Goal: Task Accomplishment & Management: Use online tool/utility

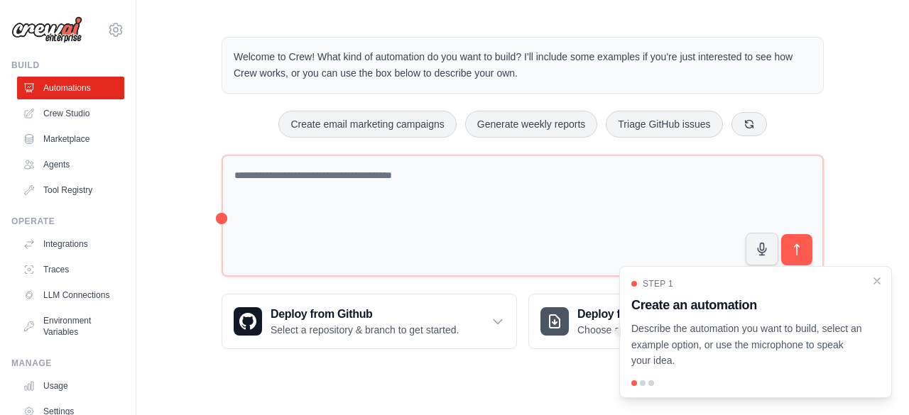
click at [192, 141] on div "Welcome to Crew! What kind of automation do you want to build? I'll include som…" at bounding box center [522, 193] width 772 height 358
click at [67, 114] on link "Crew Studio" at bounding box center [71, 113] width 107 height 23
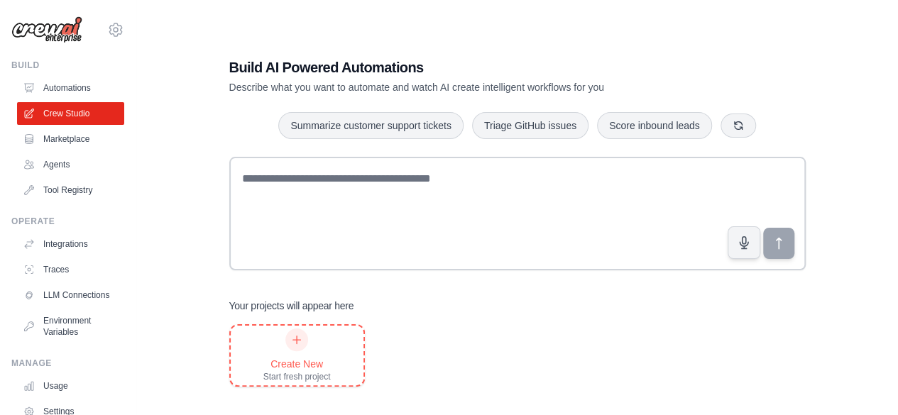
click at [327, 330] on div "Create New Start fresh project" at bounding box center [296, 356] width 67 height 54
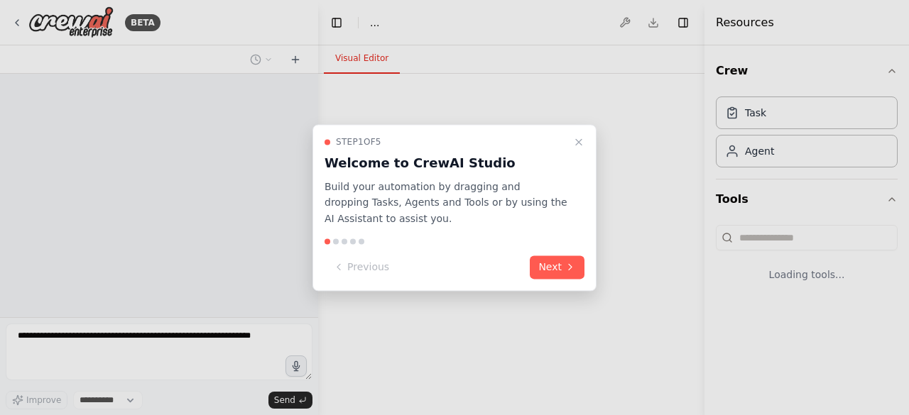
select select "****"
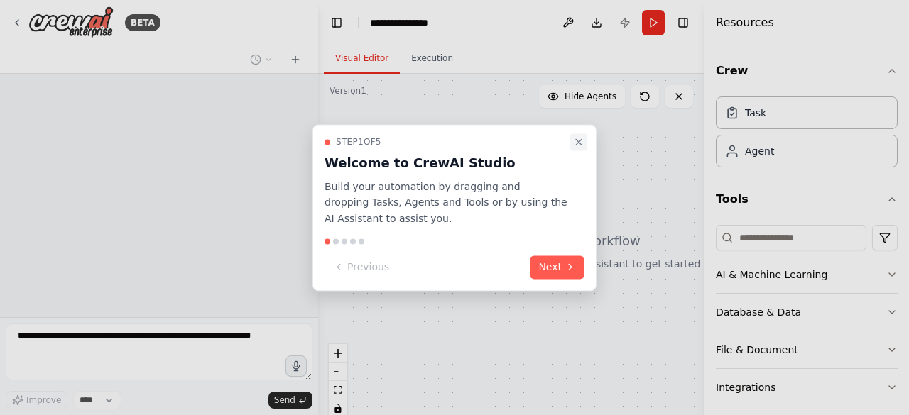
click at [579, 148] on button "Close walkthrough" at bounding box center [578, 141] width 17 height 17
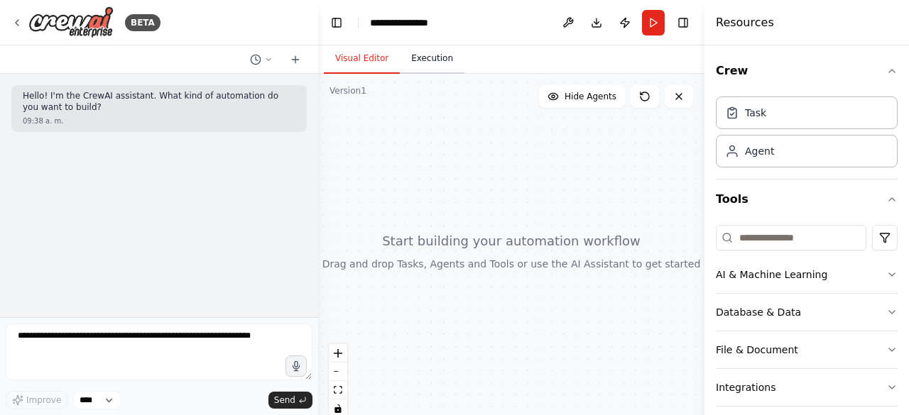
click at [428, 65] on button "Execution" at bounding box center [432, 59] width 65 height 30
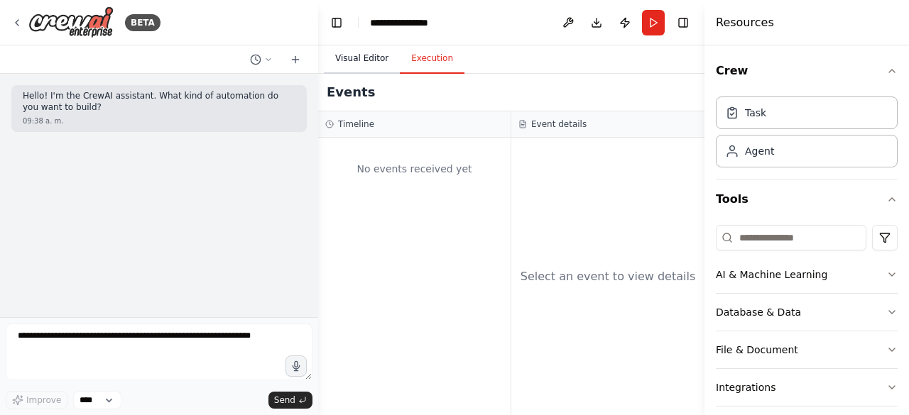
click at [379, 60] on button "Visual Editor" at bounding box center [362, 59] width 76 height 30
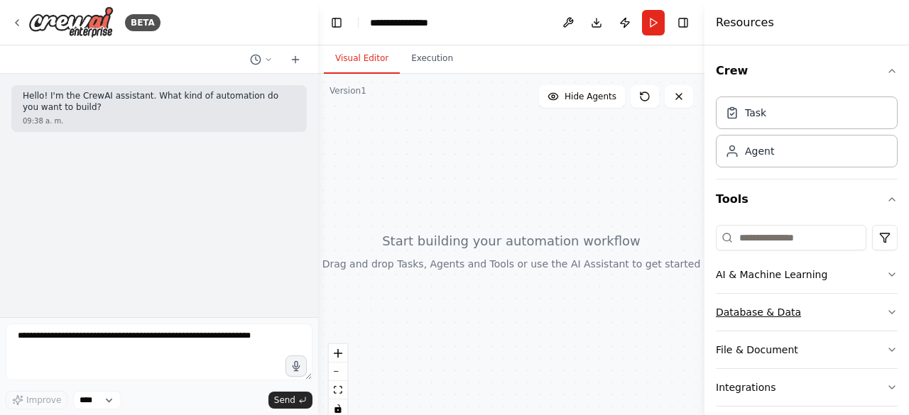
scroll to position [87, 0]
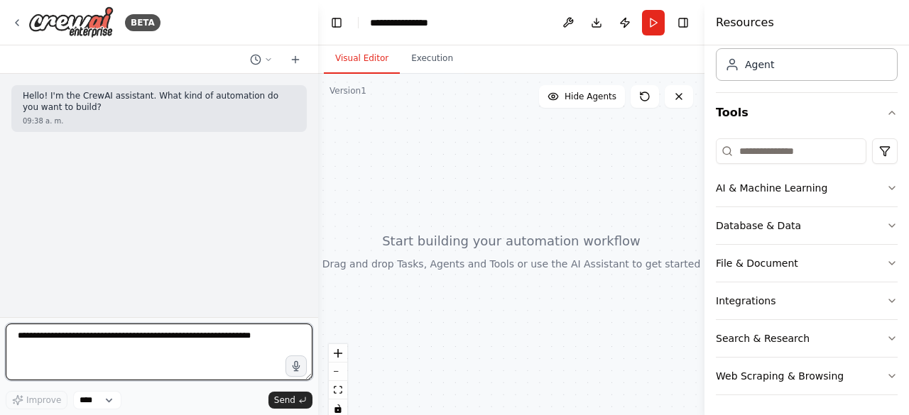
click at [148, 351] on textarea at bounding box center [159, 352] width 307 height 57
type textarea "**********"
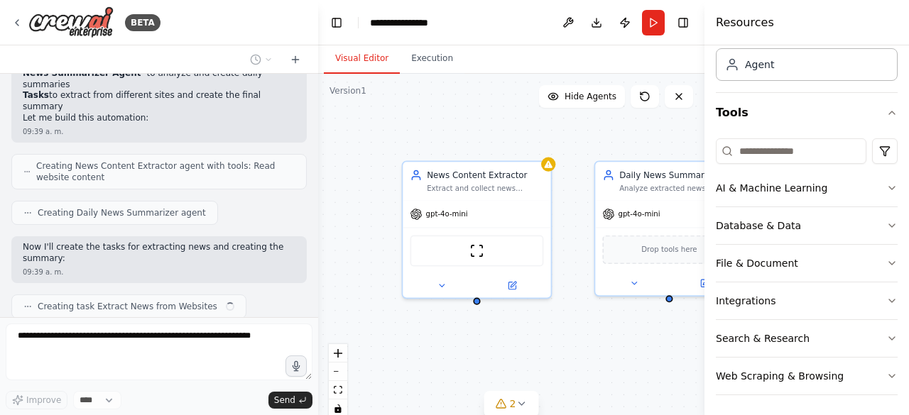
scroll to position [410, 0]
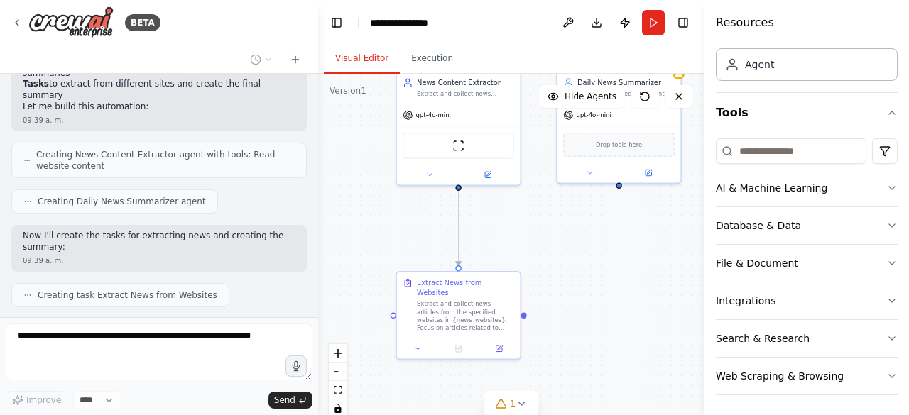
drag, startPoint x: 400, startPoint y: 361, endPoint x: 395, endPoint y: 238, distance: 123.7
click at [395, 238] on div ".deletable-edge-delete-btn { width: 20px; height: 20px; border: 0px solid #ffff…" at bounding box center [511, 251] width 386 height 355
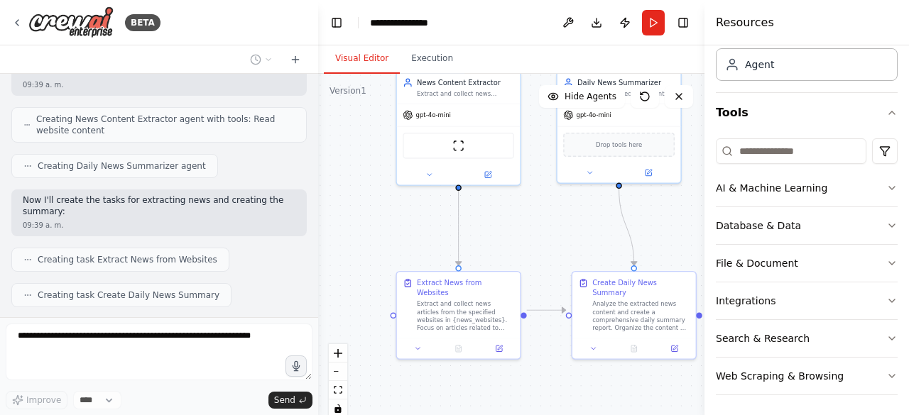
scroll to position [528, 0]
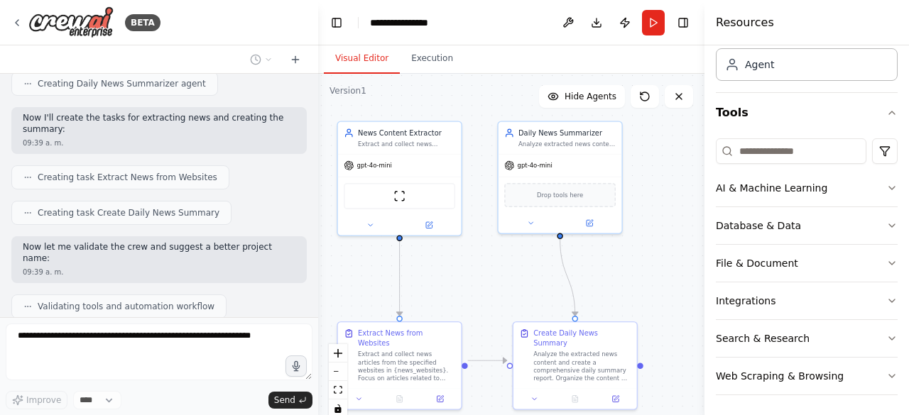
drag, startPoint x: 504, startPoint y: 241, endPoint x: 445, endPoint y: 291, distance: 77.5
click at [445, 291] on div ".deletable-edge-delete-btn { width: 20px; height: 20px; border: 0px solid #ffff…" at bounding box center [511, 251] width 386 height 355
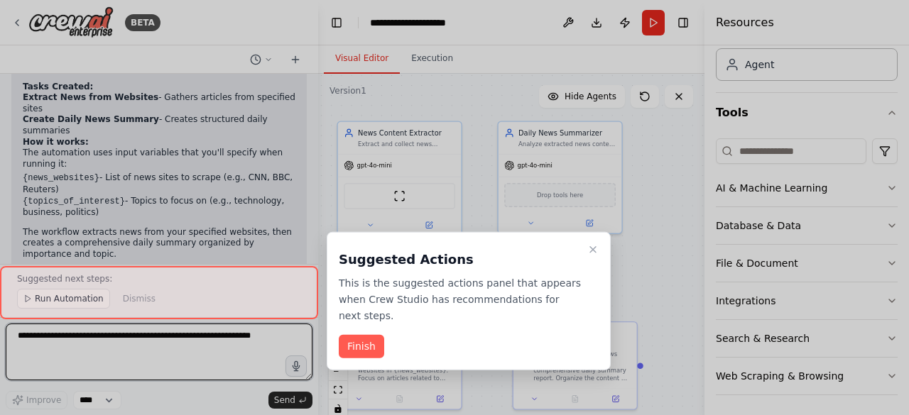
scroll to position [919, 0]
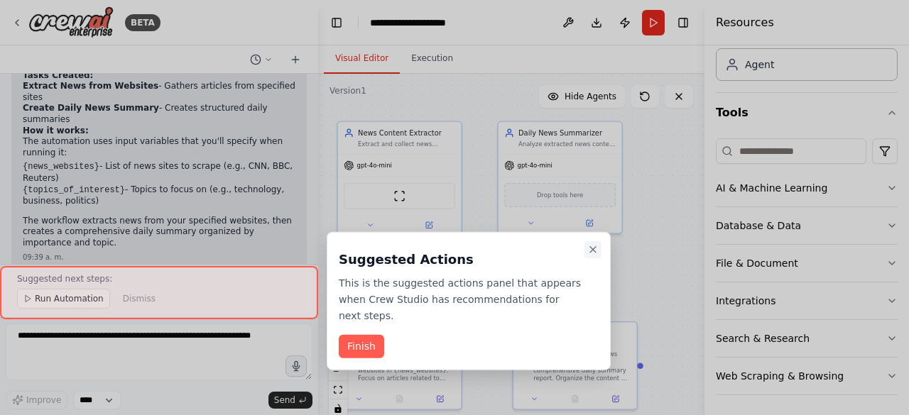
click at [593, 248] on icon "Close walkthrough" at bounding box center [592, 249] width 11 height 11
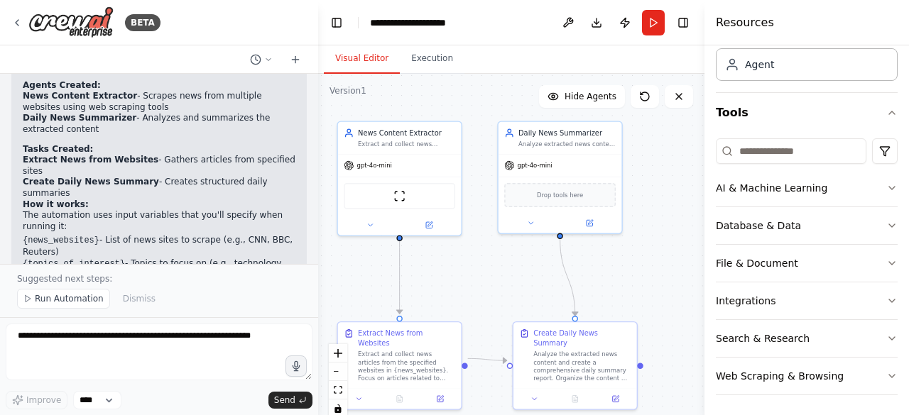
scroll to position [844, 0]
click at [419, 349] on div "Extract and collect news articles from the specified websites in {news_websites…" at bounding box center [406, 365] width 97 height 32
click at [446, 391] on button at bounding box center [439, 397] width 34 height 12
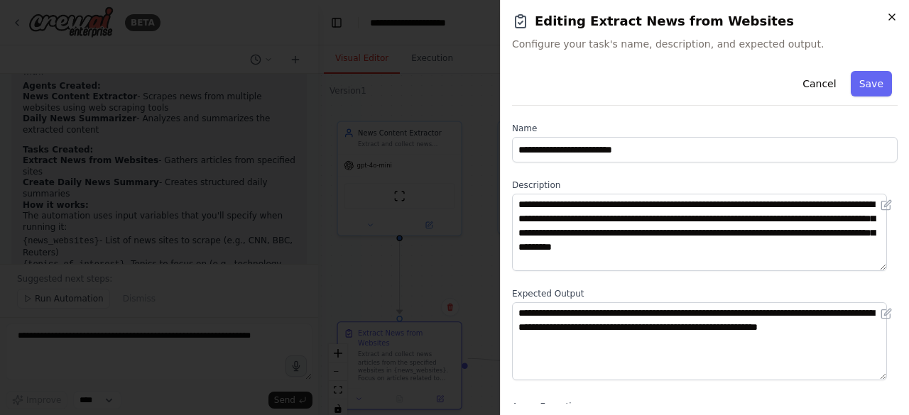
click at [892, 16] on icon "button" at bounding box center [891, 16] width 11 height 11
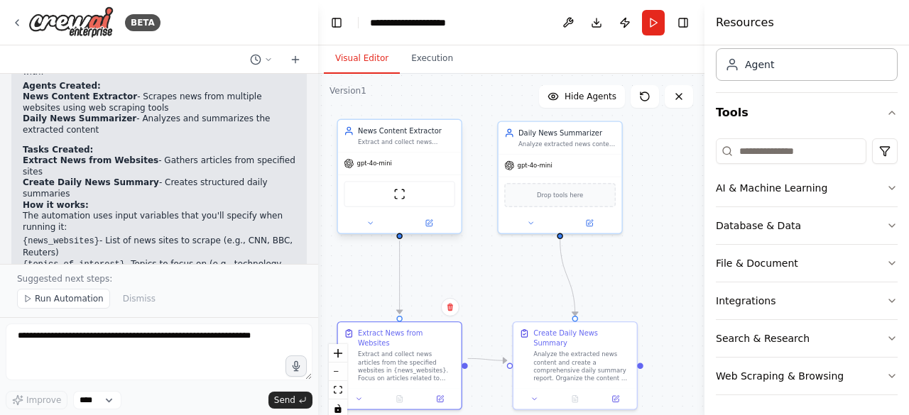
click at [440, 173] on div "gpt-4o-mini" at bounding box center [400, 164] width 124 height 22
click at [431, 220] on icon at bounding box center [429, 222] width 5 height 5
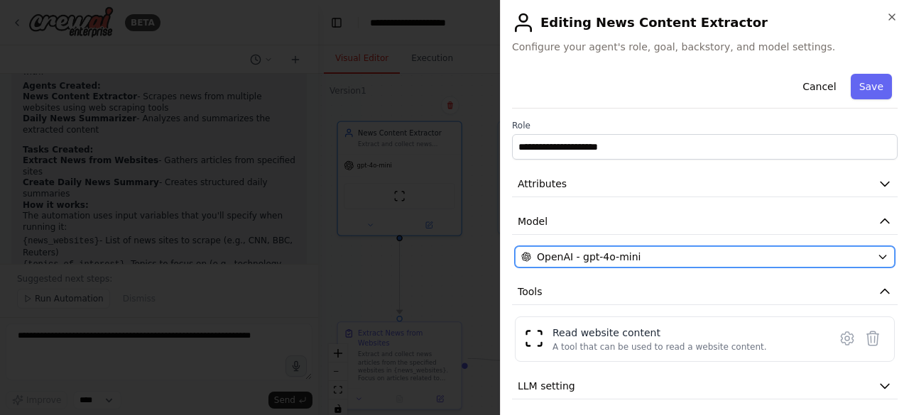
click at [629, 250] on span "OpenAI - gpt-4o-mini" at bounding box center [589, 257] width 104 height 14
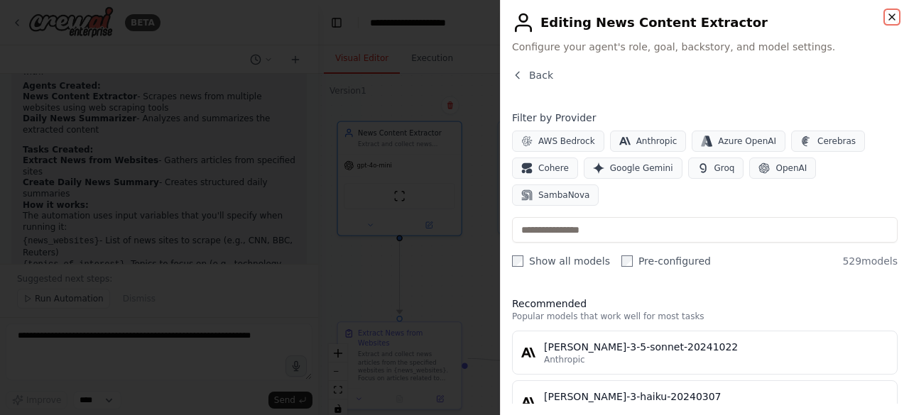
click at [888, 18] on icon "button" at bounding box center [891, 16] width 11 height 11
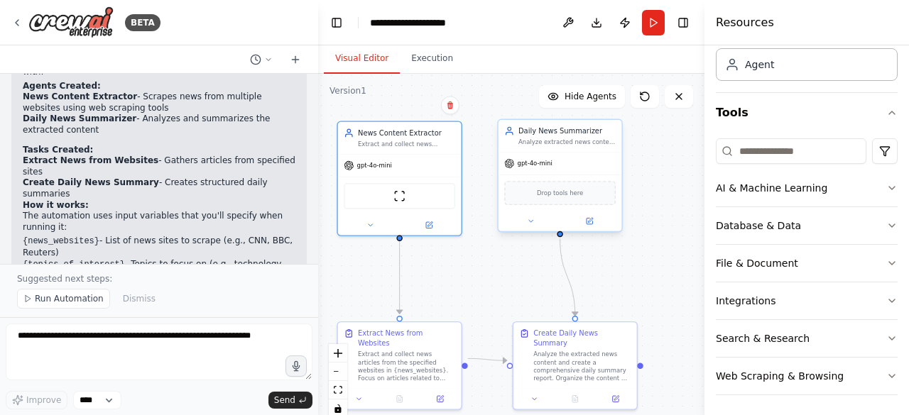
click at [571, 202] on div "Drop tools here" at bounding box center [559, 193] width 111 height 24
click at [592, 224] on icon at bounding box center [589, 221] width 8 height 8
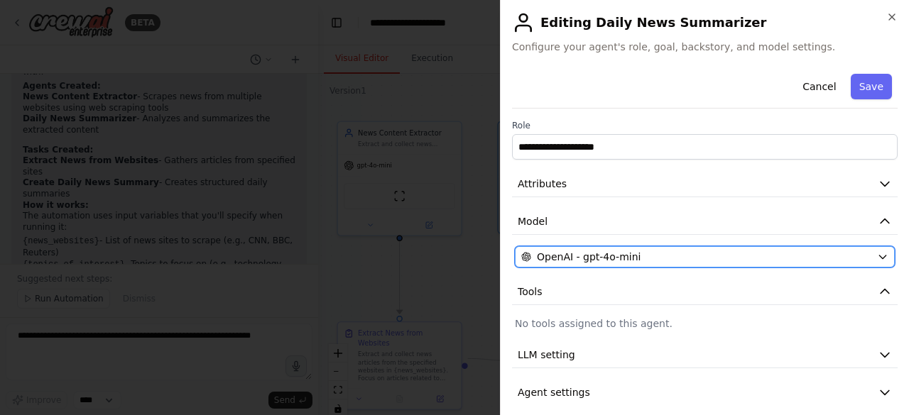
click at [602, 251] on span "OpenAI - gpt-4o-mini" at bounding box center [589, 257] width 104 height 14
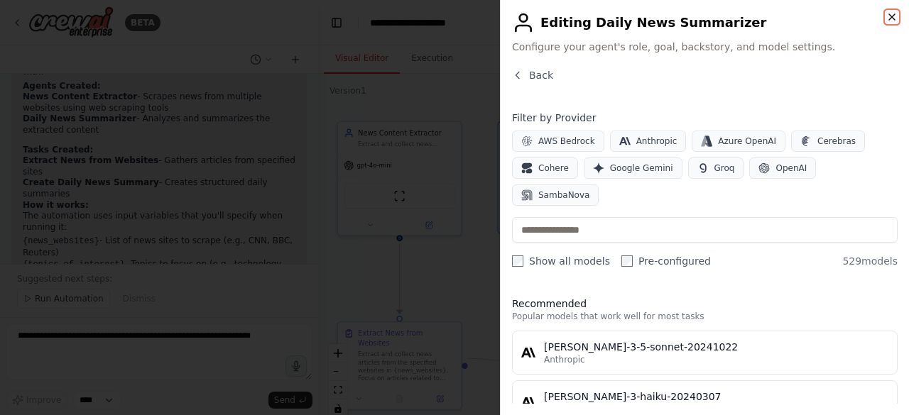
click at [894, 13] on icon "button" at bounding box center [891, 16] width 11 height 11
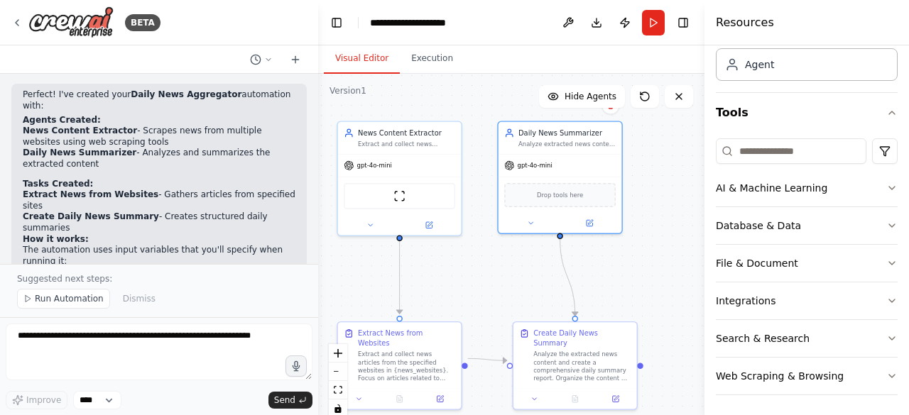
scroll to position [919, 0]
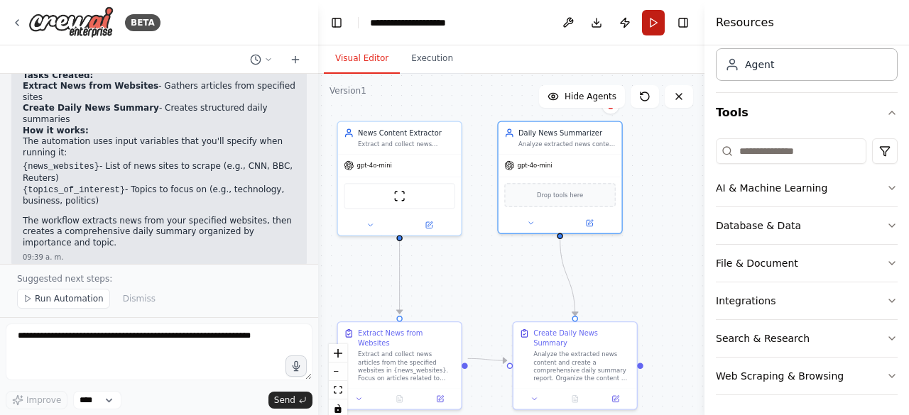
click at [648, 31] on button "Run" at bounding box center [653, 23] width 23 height 26
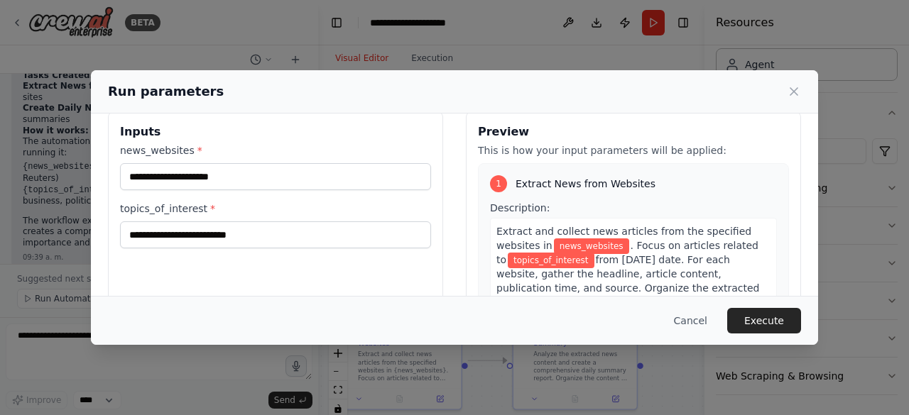
scroll to position [20, 0]
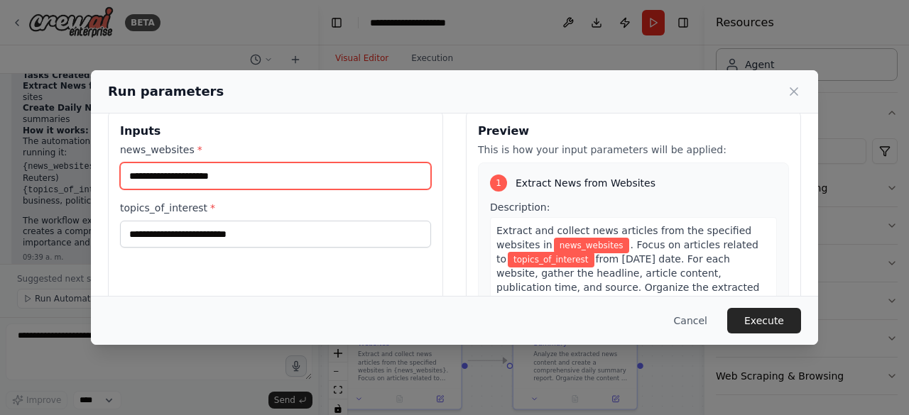
click at [311, 177] on input "news_websites *" at bounding box center [275, 176] width 311 height 27
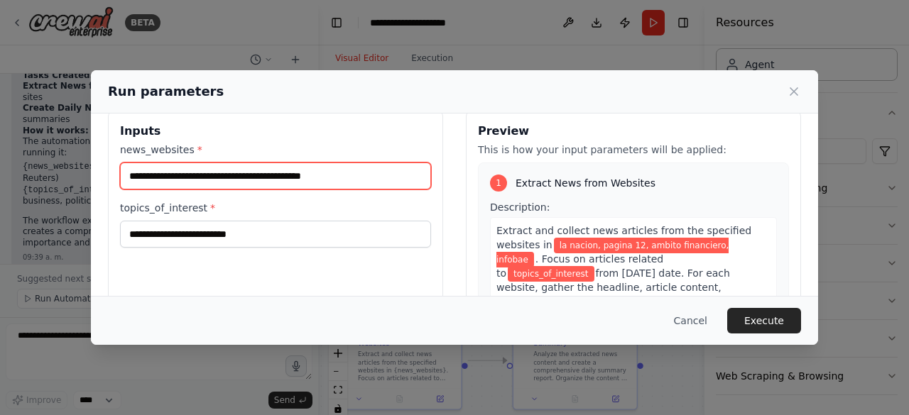
type input "**********"
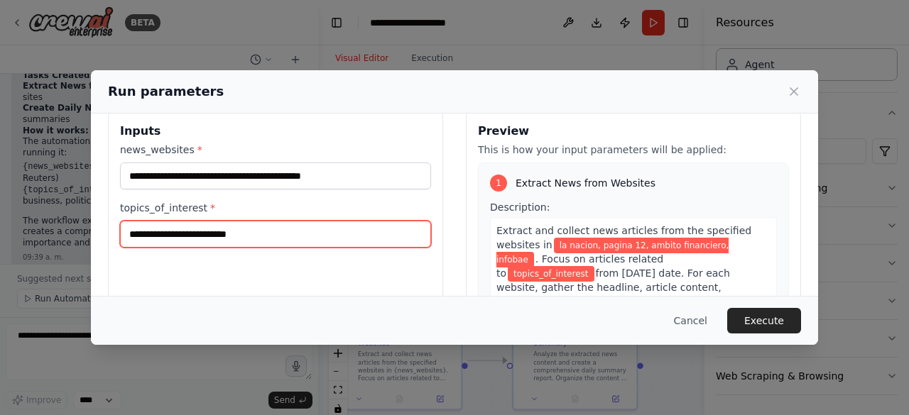
click at [251, 232] on input "topics_of_interest *" at bounding box center [275, 234] width 311 height 27
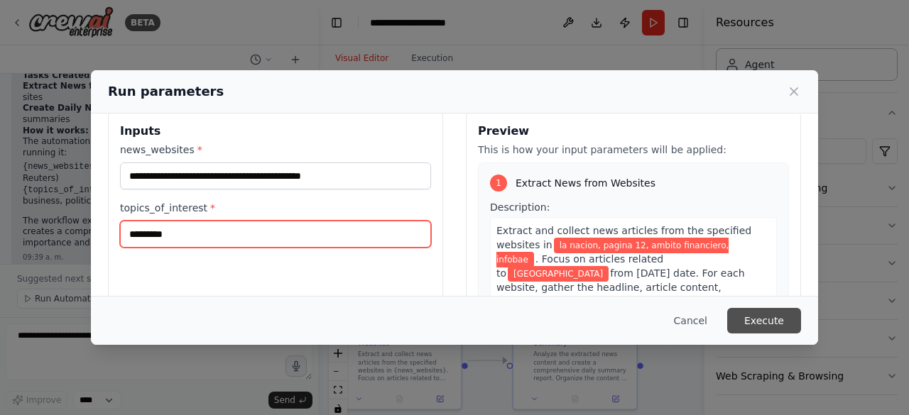
type input "*********"
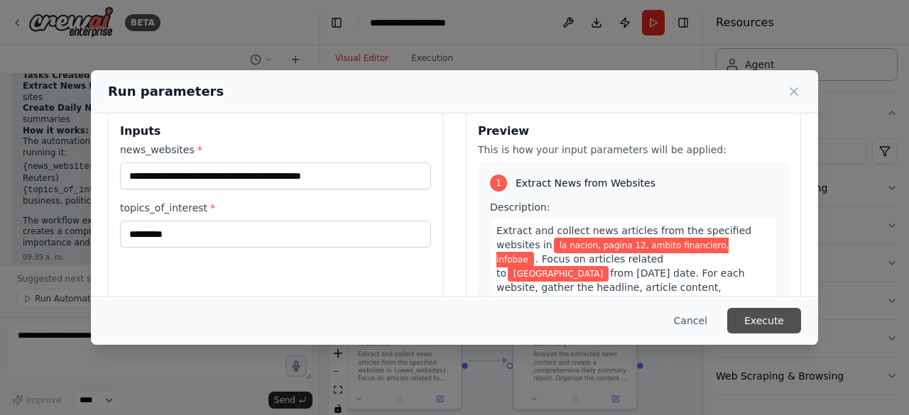
click at [762, 322] on button "Execute" at bounding box center [764, 321] width 74 height 26
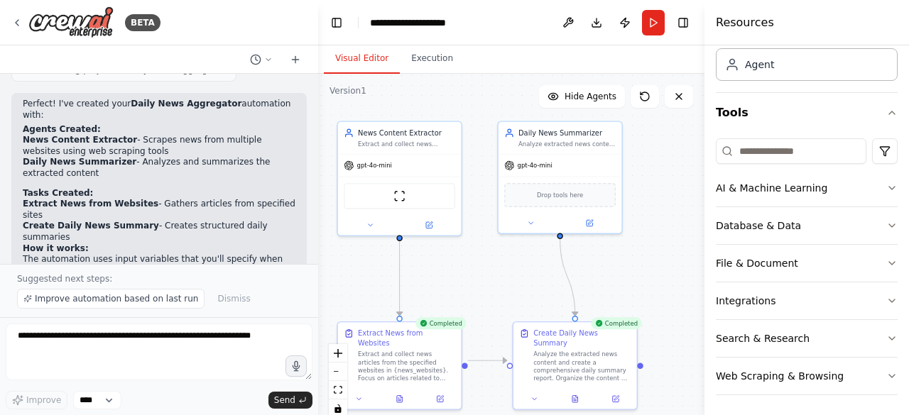
scroll to position [919, 0]
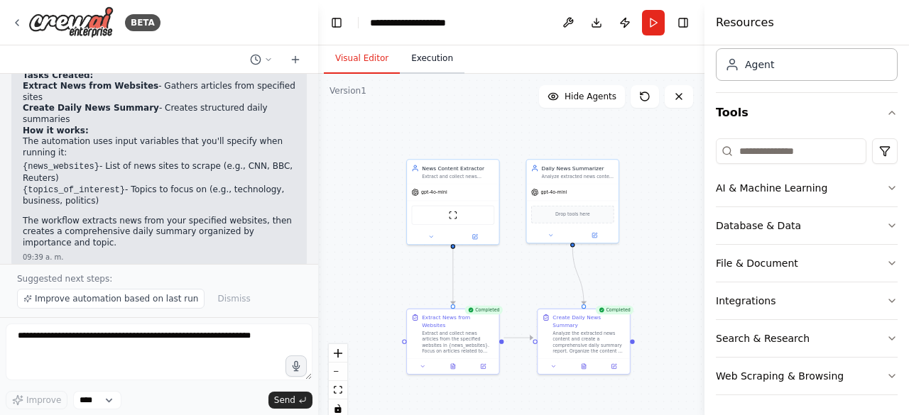
click at [430, 58] on button "Execution" at bounding box center [432, 59] width 65 height 30
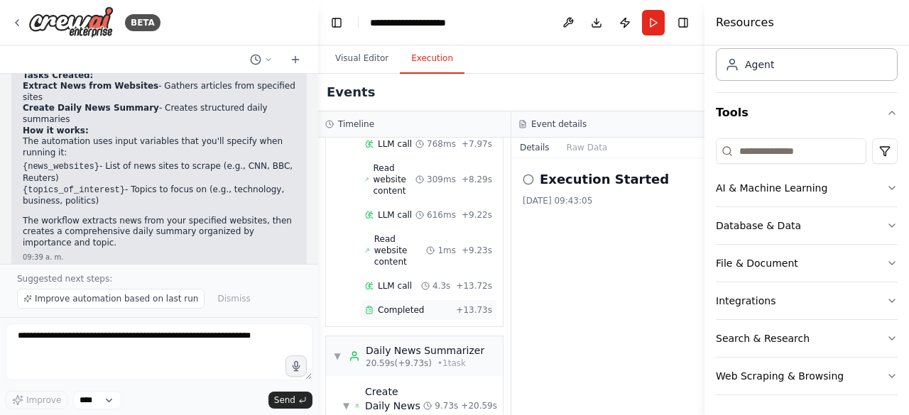
scroll to position [341, 0]
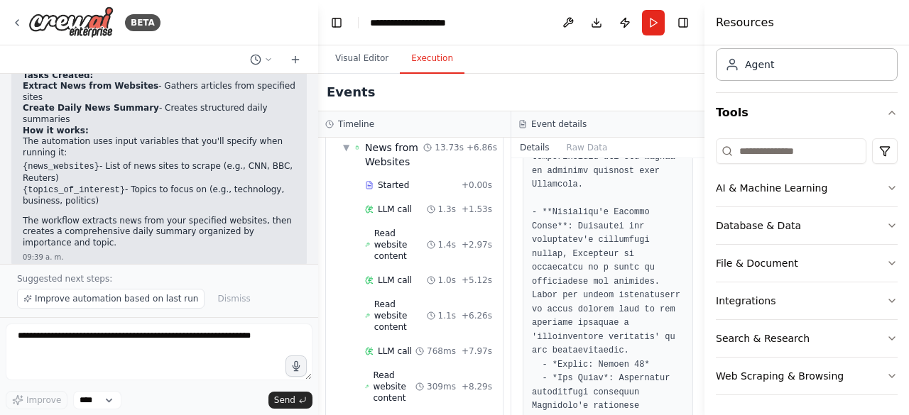
scroll to position [0, 0]
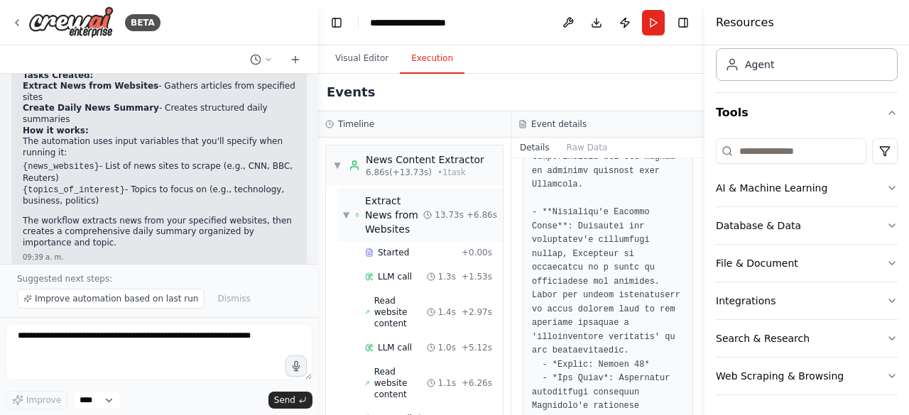
click at [351, 217] on div "▼ Extract News from Websites" at bounding box center [383, 215] width 80 height 43
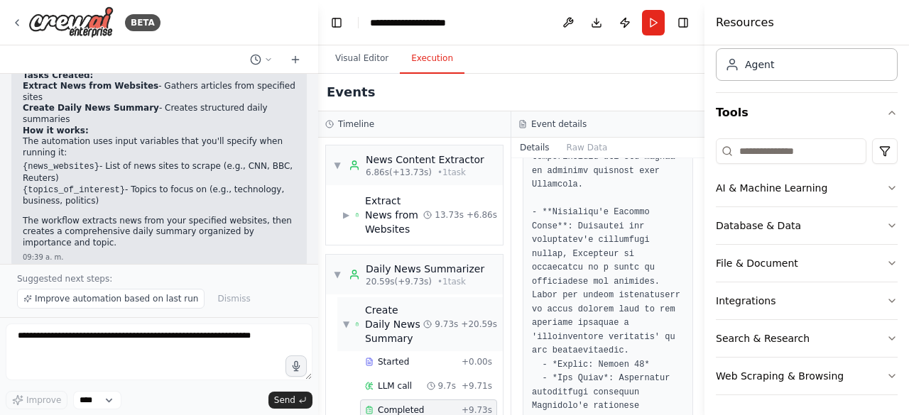
click at [341, 326] on div "▼ Create Daily News Summary 9.73s + 20.59s" at bounding box center [419, 324] width 165 height 54
click at [346, 319] on span "▶" at bounding box center [346, 324] width 6 height 11
click at [349, 219] on span "▶" at bounding box center [346, 214] width 6 height 11
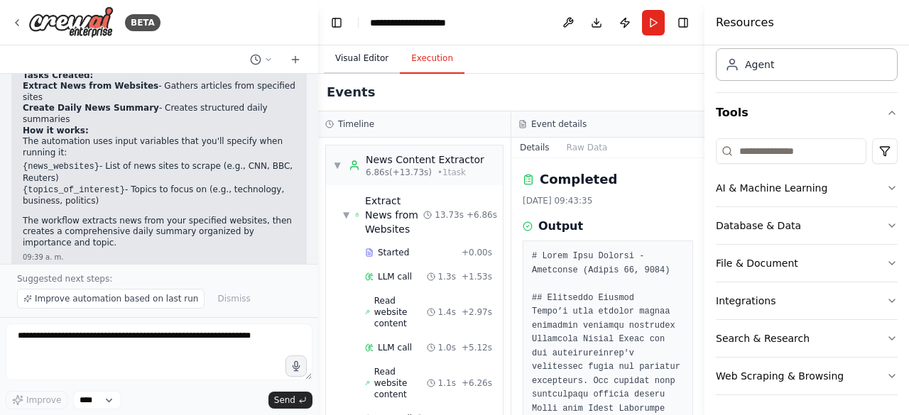
click at [386, 58] on button "Visual Editor" at bounding box center [362, 59] width 76 height 30
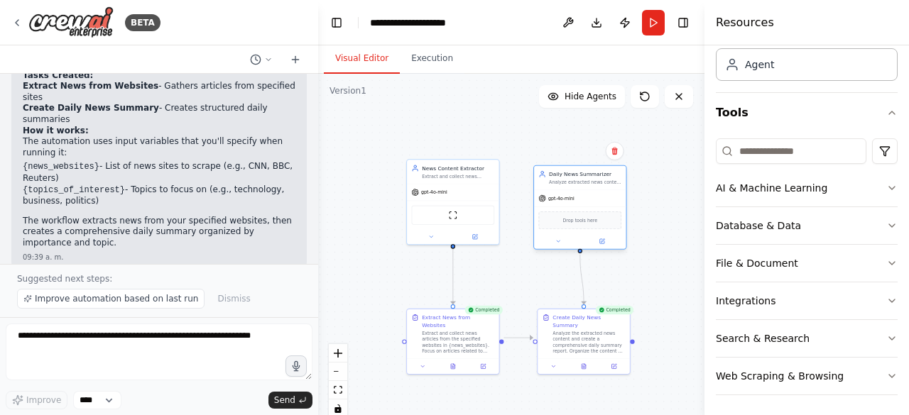
drag, startPoint x: 564, startPoint y: 184, endPoint x: 576, endPoint y: 190, distance: 14.3
click at [576, 190] on div "gpt-4o-mini" at bounding box center [580, 198] width 92 height 16
click at [531, 285] on div ".deletable-edge-delete-btn { width: 20px; height: 20px; border: 0px solid #ffff…" at bounding box center [511, 251] width 386 height 355
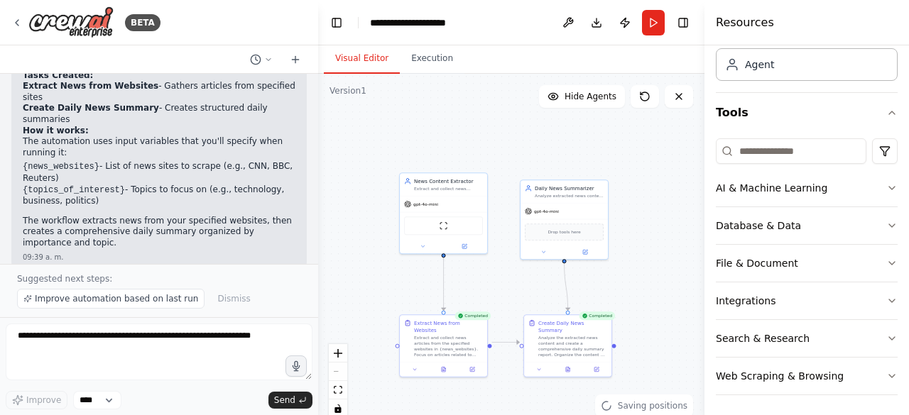
drag, startPoint x: 664, startPoint y: 359, endPoint x: 650, endPoint y: 366, distance: 15.2
click at [650, 366] on div ".deletable-edge-delete-btn { width: 20px; height: 20px; border: 0px solid #ffff…" at bounding box center [511, 251] width 386 height 355
drag, startPoint x: 592, startPoint y: 204, endPoint x: 601, endPoint y: 202, distance: 8.8
click at [601, 202] on div "gpt-4o-mini" at bounding box center [570, 210] width 87 height 16
click at [658, 288] on div ".deletable-edge-delete-btn { width: 20px; height: 20px; border: 0px solid #ffff…" at bounding box center [511, 251] width 386 height 355
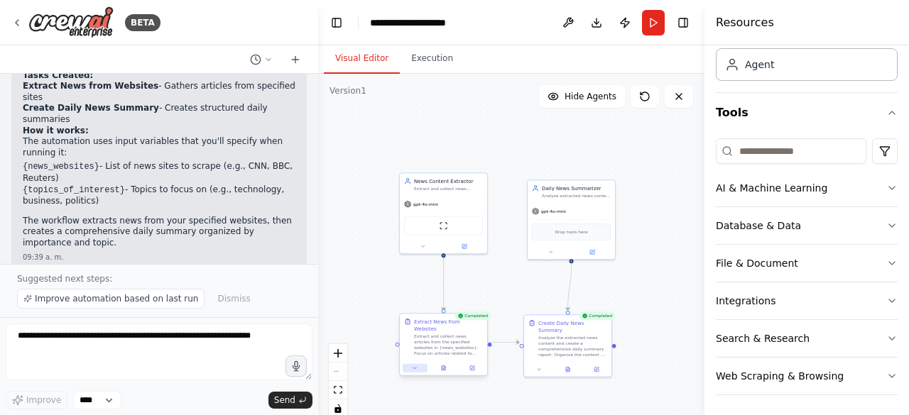
click at [414, 366] on icon at bounding box center [415, 369] width 6 height 6
click at [426, 314] on div "Extract News from Websites Extract and collect news articles from the specified…" at bounding box center [443, 337] width 87 height 47
click at [476, 364] on button at bounding box center [472, 368] width 24 height 9
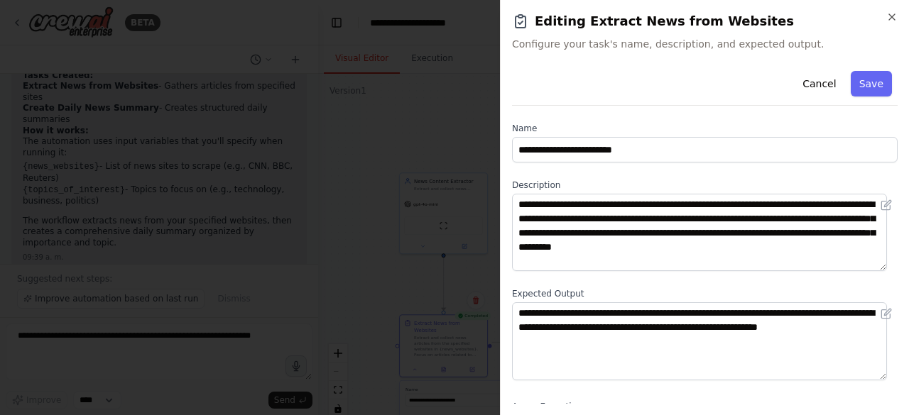
scroll to position [67, 0]
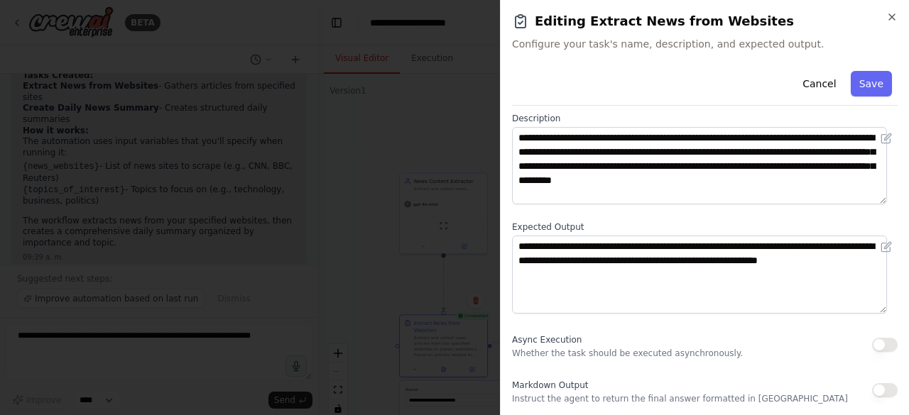
click at [885, 21] on h2 "Editing Extract News from Websites" at bounding box center [704, 21] width 385 height 20
click at [885, 19] on h2 "Editing Extract News from Websites" at bounding box center [704, 21] width 385 height 20
click at [887, 18] on icon "button" at bounding box center [891, 16] width 11 height 11
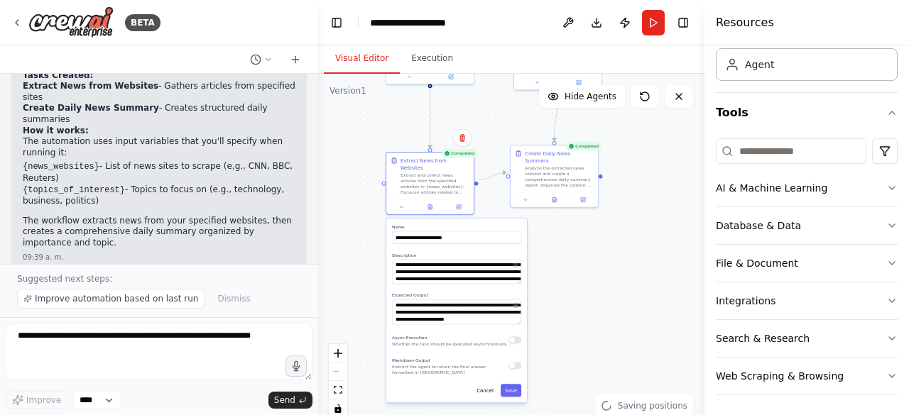
drag, startPoint x: 660, startPoint y: 368, endPoint x: 647, endPoint y: 205, distance: 163.8
click at [647, 205] on div ".deletable-edge-delete-btn { width: 20px; height: 20px; border: 0px solid #ffff…" at bounding box center [511, 251] width 386 height 355
click at [486, 385] on button "Cancel" at bounding box center [485, 390] width 26 height 13
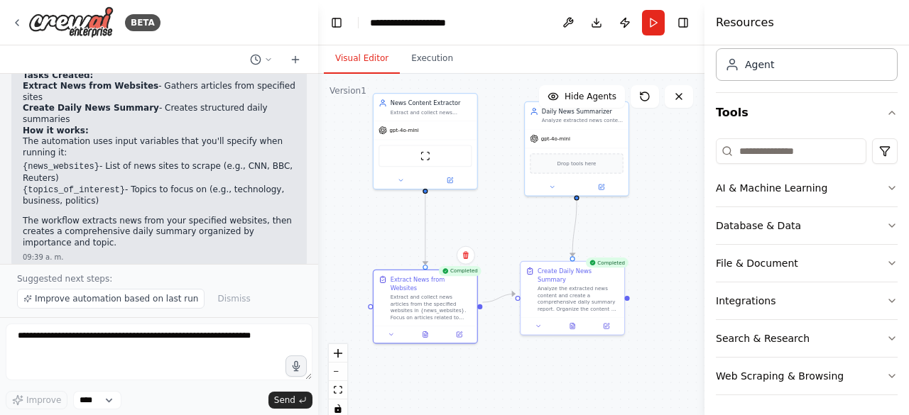
drag, startPoint x: 496, startPoint y: 235, endPoint x: 511, endPoint y: 378, distance: 144.3
click at [511, 378] on div ".deletable-edge-delete-btn { width: 20px; height: 20px; border: 0px solid #ffff…" at bounding box center [511, 251] width 386 height 355
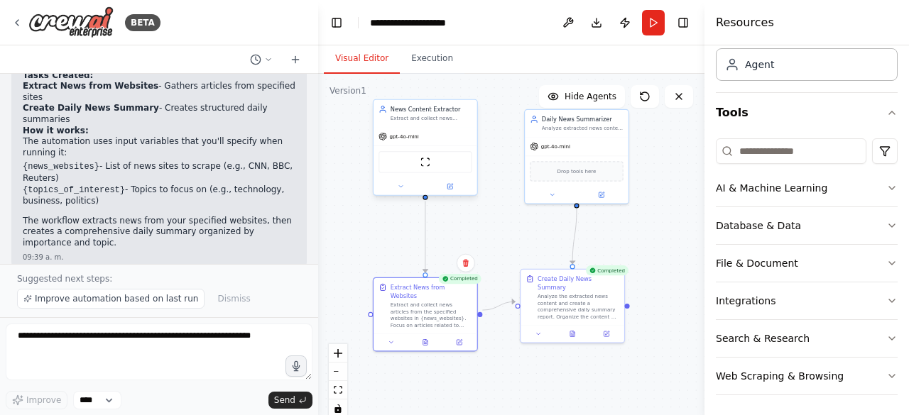
click at [437, 165] on div "ScrapeWebsiteTool" at bounding box center [424, 162] width 93 height 22
click at [424, 165] on img at bounding box center [425, 162] width 10 height 10
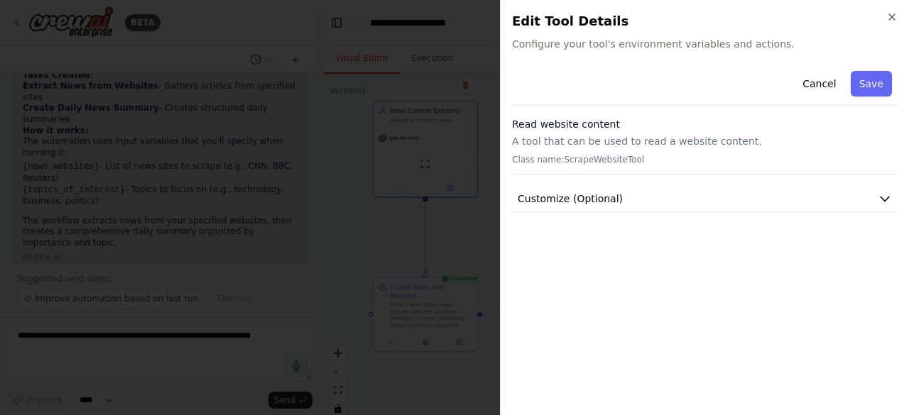
click at [885, 18] on h2 "Edit Tool Details" at bounding box center [704, 21] width 385 height 20
click at [890, 16] on icon "button" at bounding box center [892, 17] width 6 height 6
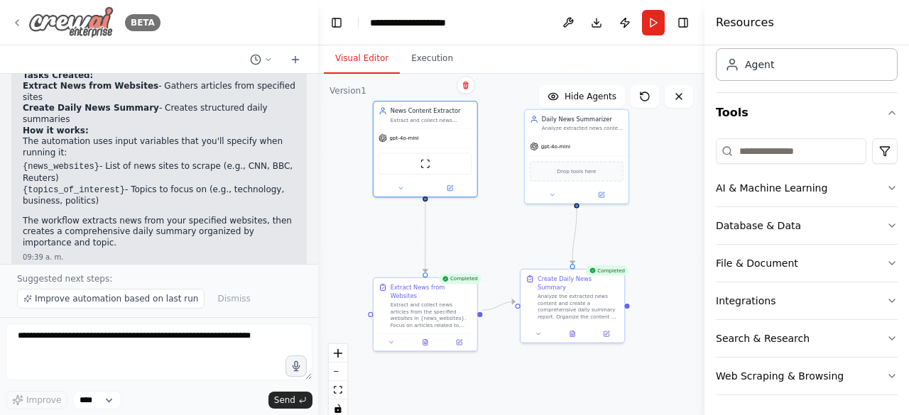
click at [21, 21] on icon at bounding box center [16, 22] width 11 height 11
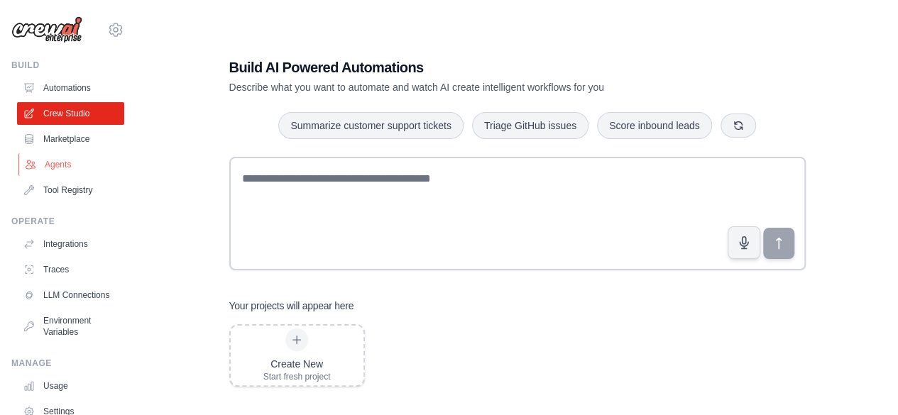
click at [60, 167] on link "Agents" at bounding box center [71, 164] width 107 height 23
click at [58, 172] on link "Agents" at bounding box center [71, 164] width 107 height 23
click at [70, 138] on link "Marketplace" at bounding box center [71, 139] width 107 height 23
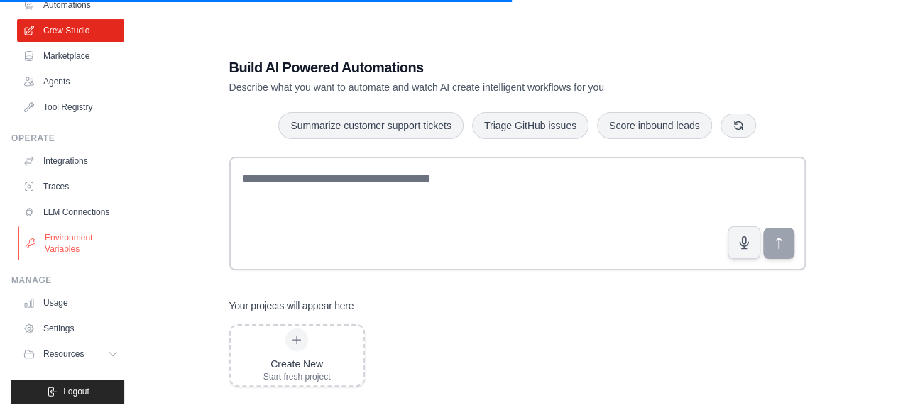
scroll to position [28, 0]
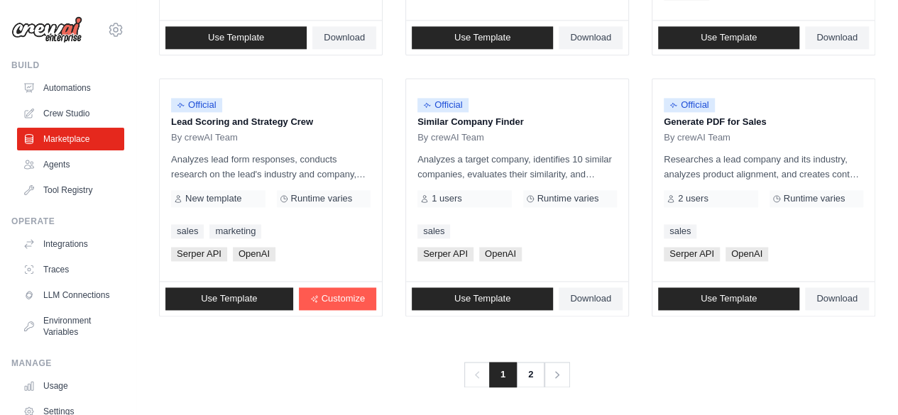
scroll to position [936, 0]
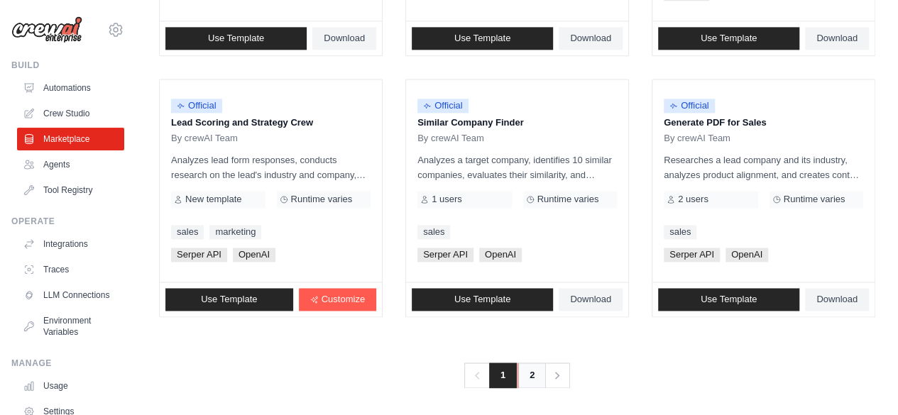
click at [529, 380] on link "2" at bounding box center [532, 376] width 28 height 26
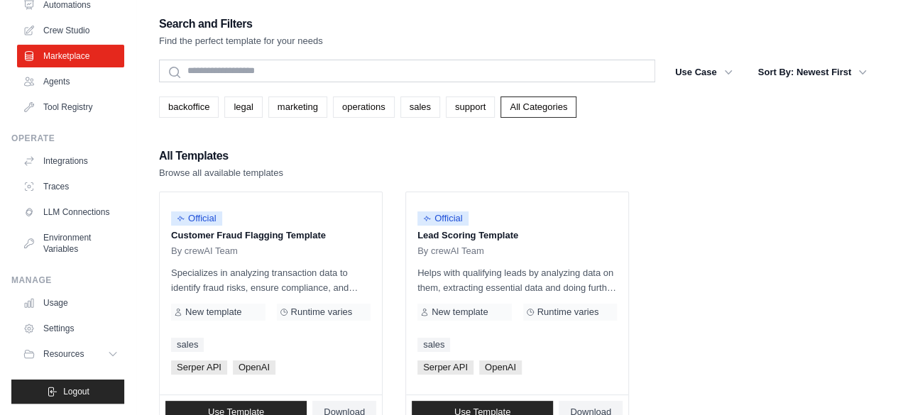
scroll to position [94, 0]
click at [68, 175] on link "Traces" at bounding box center [71, 186] width 107 height 23
